Goal: Find contact information: Find contact information

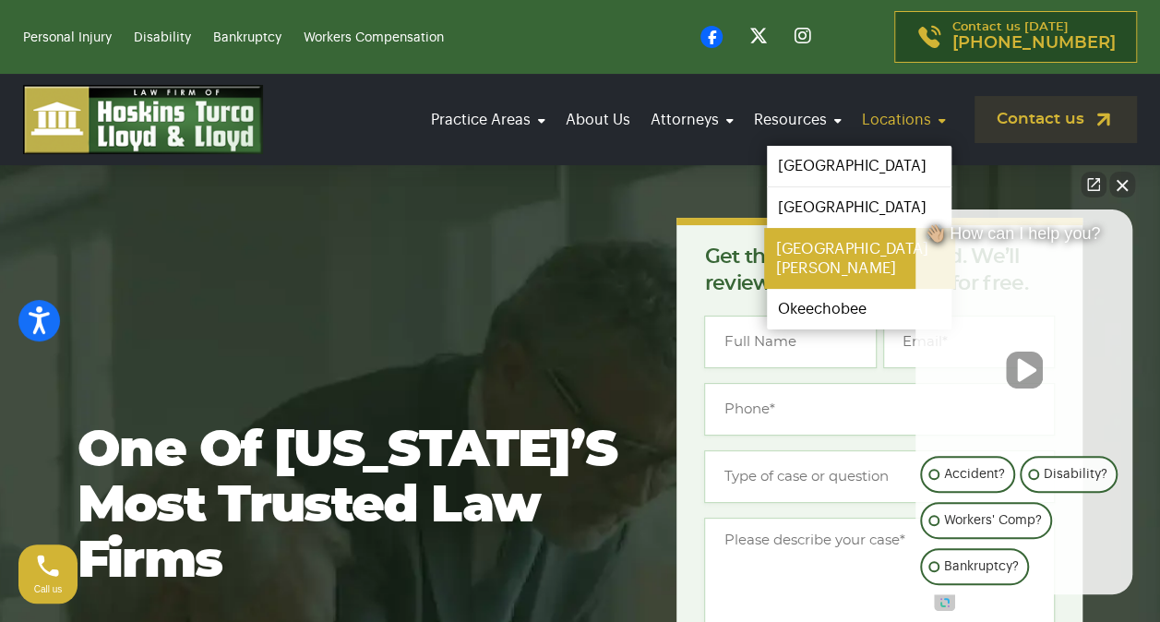
click at [836, 251] on link "[GEOGRAPHIC_DATA][PERSON_NAME]" at bounding box center [859, 258] width 190 height 61
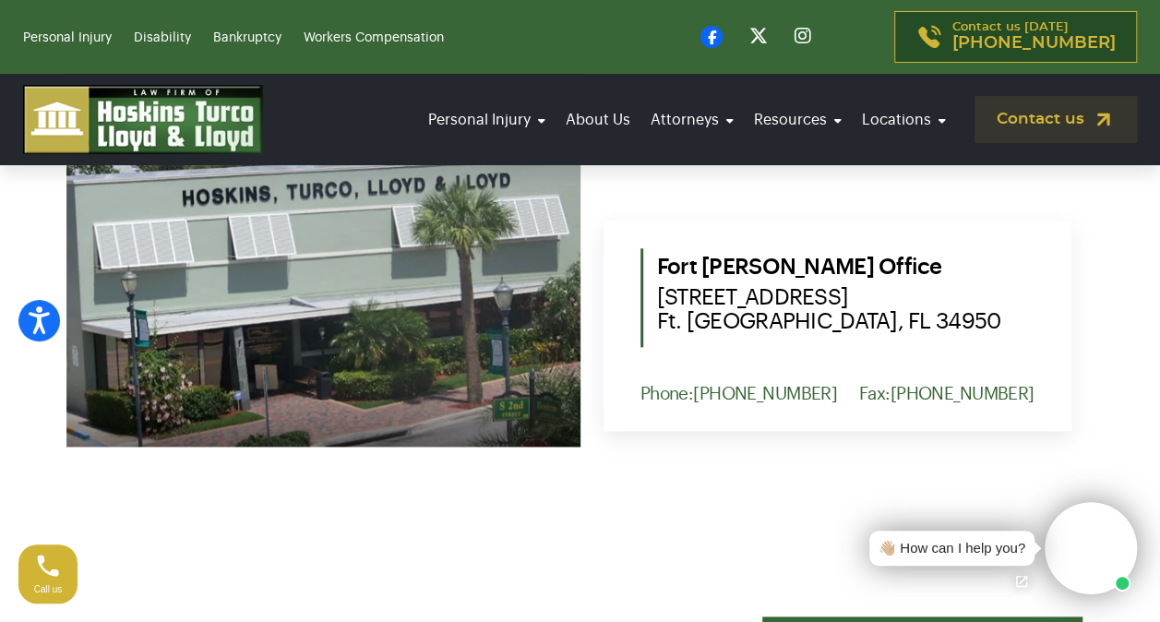
scroll to position [932, 0]
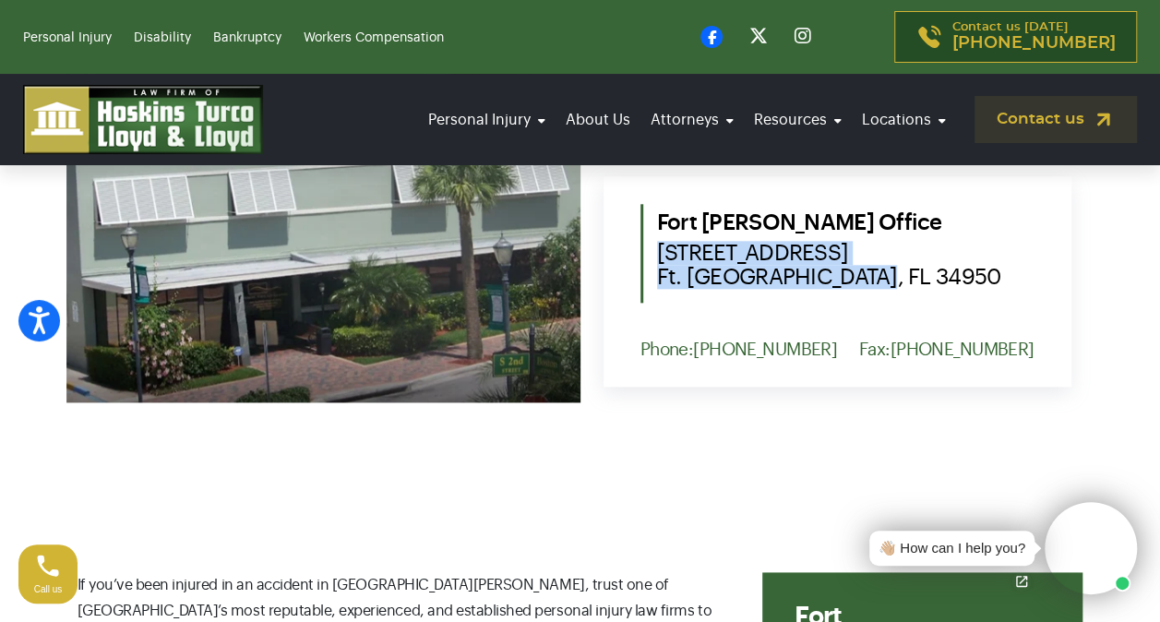
drag, startPoint x: 655, startPoint y: 253, endPoint x: 869, endPoint y: 278, distance: 215.5
click at [869, 278] on span "[STREET_ADDRESS] [GEOGRAPHIC_DATA], FL 34950" at bounding box center [845, 265] width 377 height 48
copy span "[STREET_ADDRESS] [GEOGRAPHIC_DATA], FL 34950"
